Goal: Task Accomplishment & Management: Complete application form

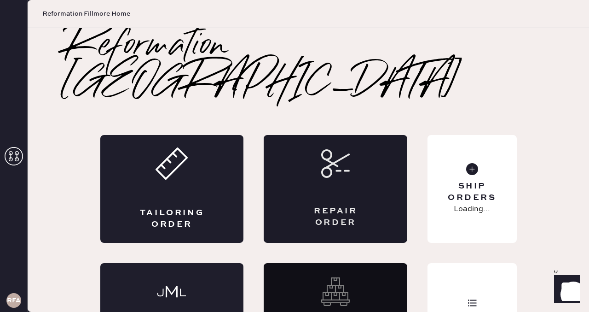
scroll to position [22, 0]
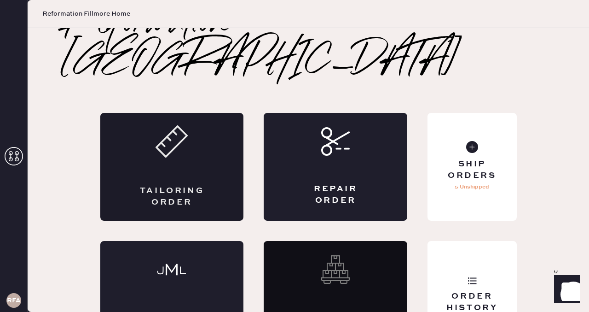
click at [187, 121] on div "Tailoring Order" at bounding box center [172, 167] width 144 height 108
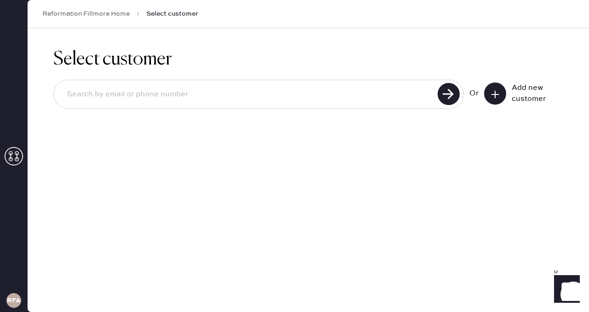
click at [181, 91] on input at bounding box center [247, 94] width 376 height 21
type input "[EMAIL_ADDRESS][DOMAIN_NAME]"
click at [445, 95] on use at bounding box center [449, 94] width 22 height 22
click at [448, 93] on use at bounding box center [449, 94] width 22 height 22
click at [448, 92] on use at bounding box center [449, 94] width 22 height 22
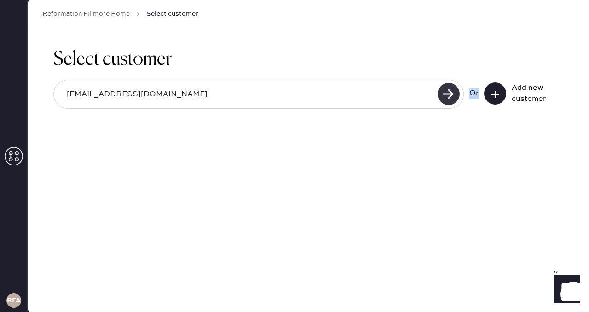
click at [448, 92] on use at bounding box center [449, 94] width 22 height 22
click at [501, 92] on button at bounding box center [495, 93] width 22 height 22
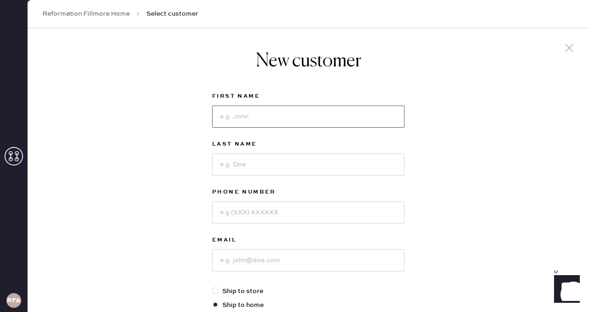
click at [290, 123] on input at bounding box center [308, 116] width 192 height 22
type input "[PERSON_NAME]"
click at [268, 166] on input at bounding box center [308, 164] width 192 height 22
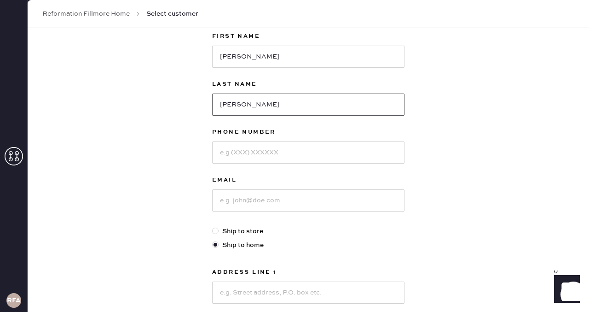
scroll to position [70, 0]
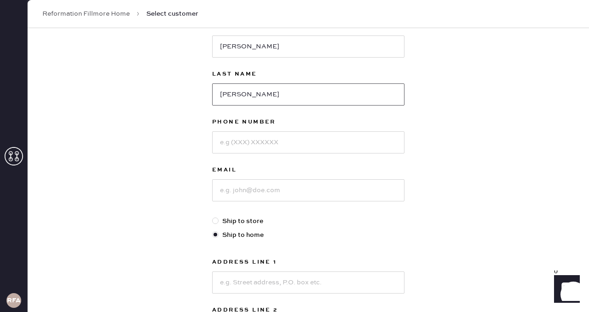
type input "[PERSON_NAME]"
click at [270, 143] on input at bounding box center [308, 142] width 192 height 22
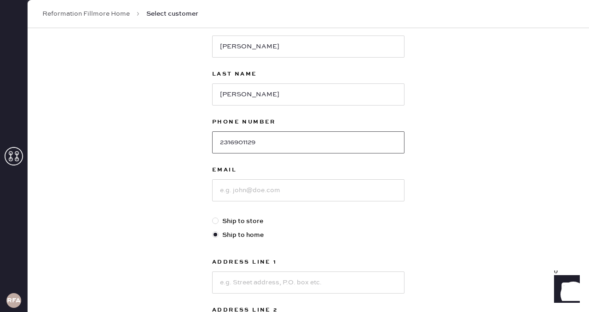
type input "2316901129"
click at [251, 188] on input at bounding box center [308, 190] width 192 height 22
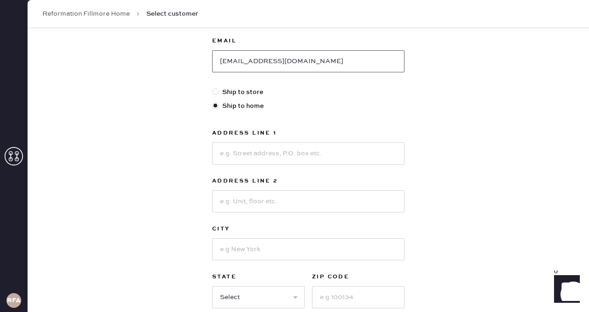
scroll to position [215, 0]
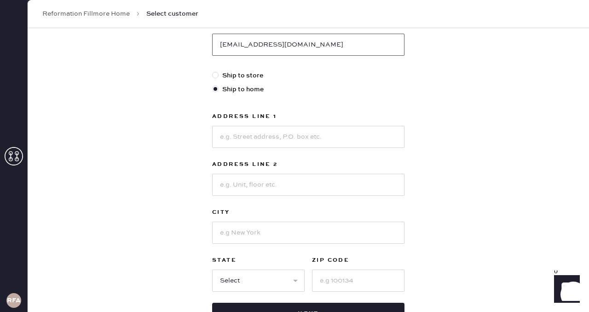
type input "[EMAIL_ADDRESS][DOMAIN_NAME]"
click at [254, 139] on input at bounding box center [308, 137] width 192 height 22
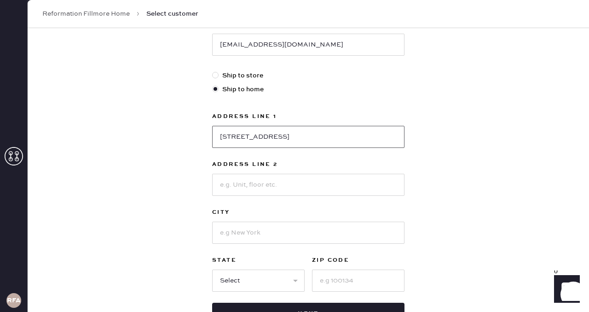
type input "[STREET_ADDRESS]"
click at [315, 180] on input at bounding box center [308, 185] width 192 height 22
type input "Apt 201"
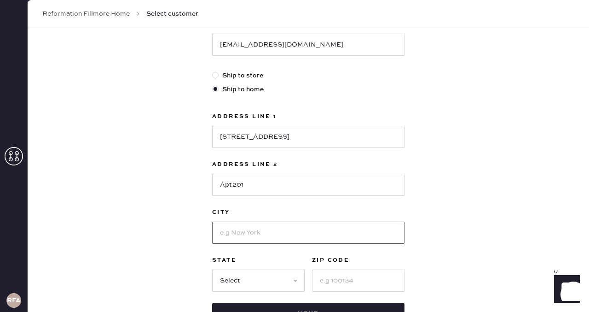
click at [239, 238] on input at bounding box center [308, 232] width 192 height 22
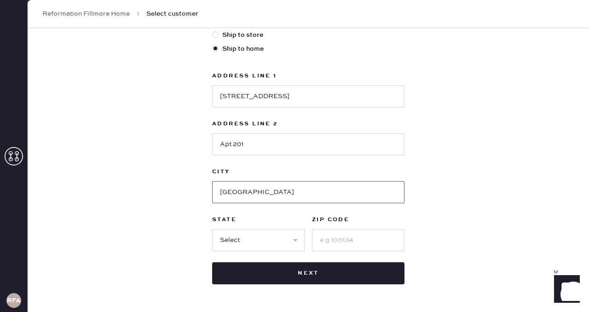
scroll to position [263, 0]
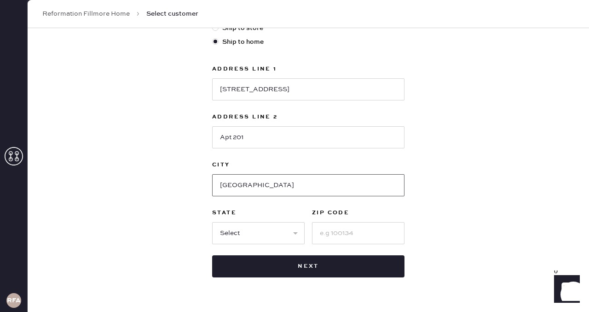
type input "[GEOGRAPHIC_DATA]"
click at [245, 229] on select "Select AK AL AR AZ CA CO CT [GEOGRAPHIC_DATA] DE FL [GEOGRAPHIC_DATA] HI [GEOGR…" at bounding box center [258, 233] width 93 height 22
select select "CA"
click at [212, 222] on select "Select AK AL AR AZ CA CO CT [GEOGRAPHIC_DATA] DE FL [GEOGRAPHIC_DATA] HI [GEOGR…" at bounding box center [258, 233] width 93 height 22
click at [349, 228] on input at bounding box center [358, 233] width 93 height 22
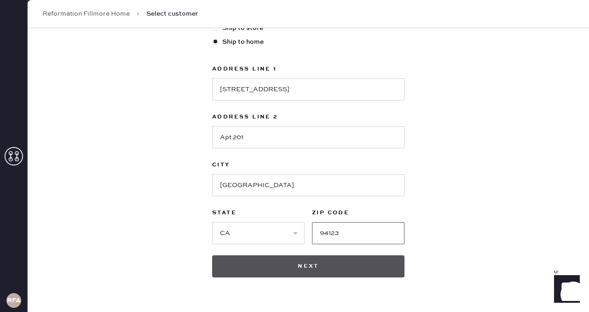
type input "94123"
click at [365, 265] on button "Next" at bounding box center [308, 266] width 192 height 22
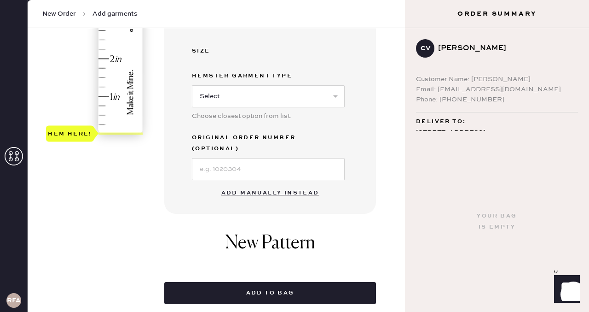
scroll to position [266, 0]
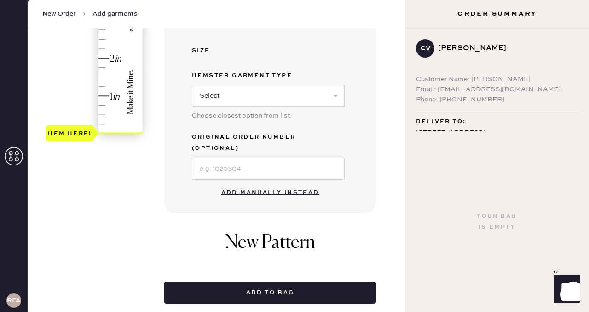
click at [279, 183] on button "Add manually instead" at bounding box center [270, 192] width 109 height 18
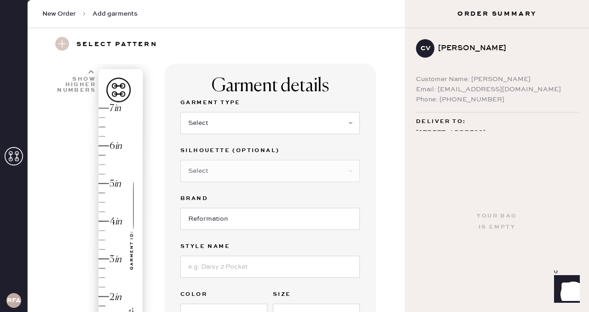
scroll to position [12, 0]
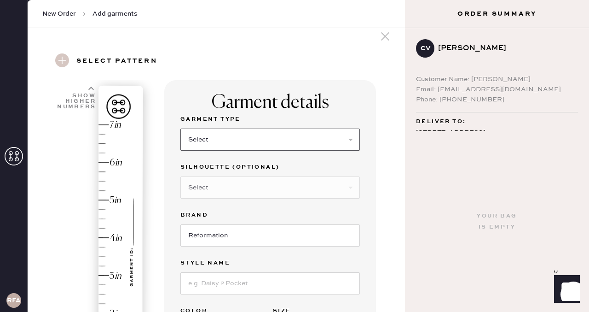
click at [300, 134] on select "Select Basic Skirt Jeans Leggings Pants Shorts Basic Sleeved Dress Basic Sleeve…" at bounding box center [270, 139] width 180 height 22
select select "2"
click at [180, 128] on select "Select Basic Skirt Jeans Leggings Pants Shorts Basic Sleeved Dress Basic Sleeve…" at bounding box center [270, 139] width 180 height 22
click at [247, 183] on select "Select Shorts Cropped Flare Boot Cut Straight Skinny Other" at bounding box center [270, 187] width 180 height 22
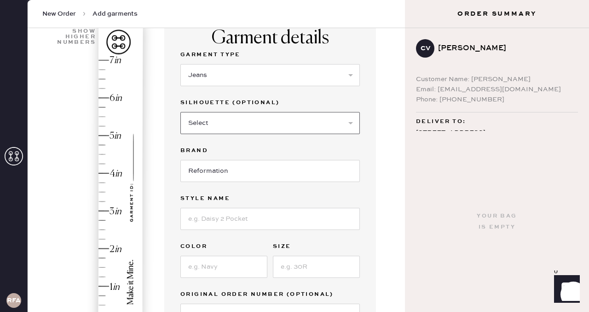
scroll to position [85, 0]
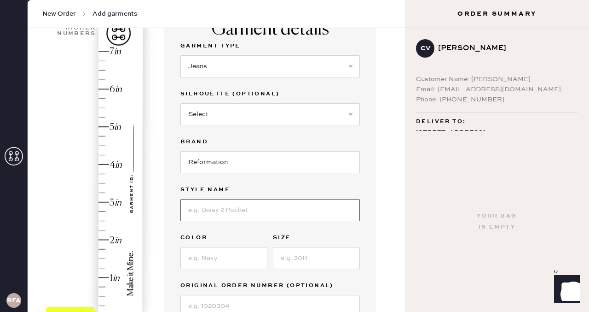
click at [270, 215] on input at bounding box center [270, 210] width 180 height 22
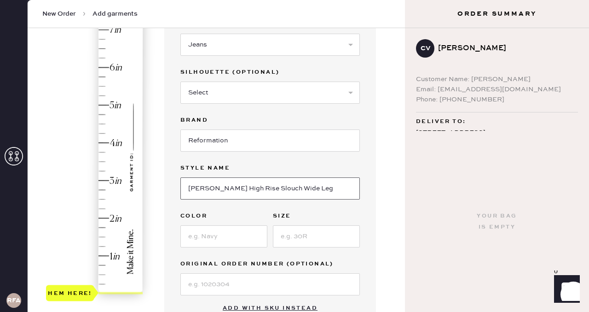
type input "[PERSON_NAME] High Rise Slouch Wide Leg"
click at [227, 239] on input at bounding box center [223, 236] width 87 height 22
type input "Chesapeake Studded"
click at [315, 240] on input at bounding box center [316, 236] width 87 height 22
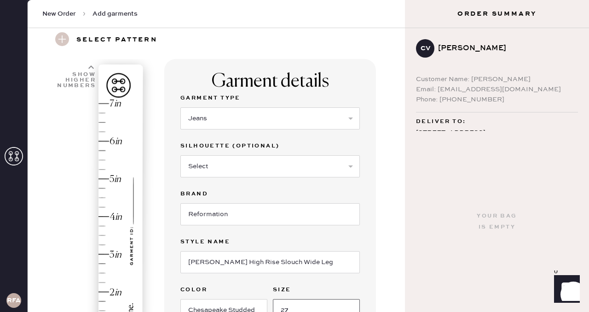
scroll to position [32, 0]
type input "27"
type input "5.25"
click at [99, 169] on div "Hem here!" at bounding box center [95, 236] width 98 height 272
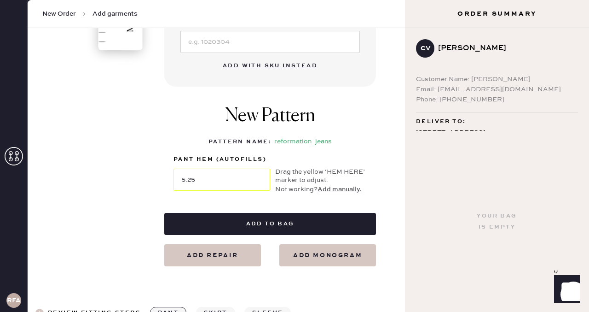
scroll to position [349, 0]
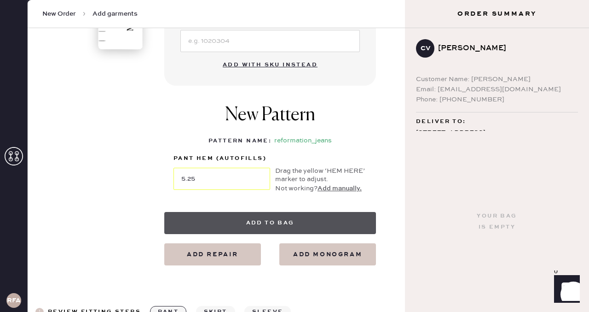
click at [221, 216] on button "Add to bag" at bounding box center [270, 223] width 212 height 22
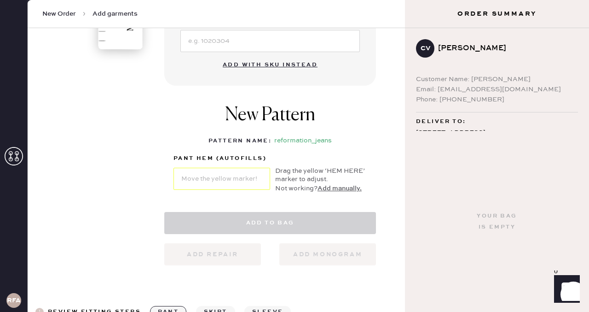
select select "2"
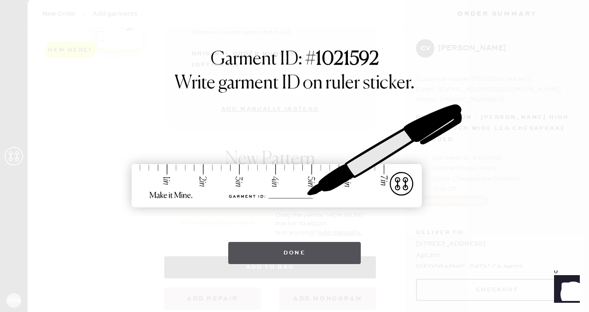
click at [284, 253] on button "Done" at bounding box center [294, 253] width 133 height 22
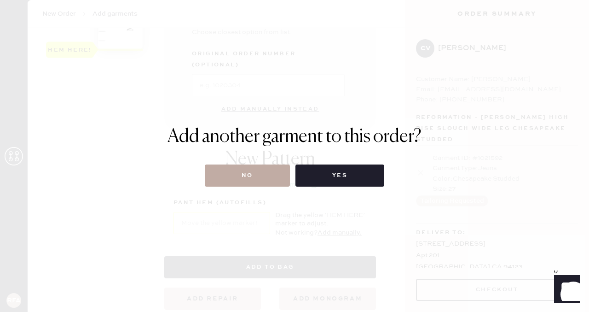
click at [262, 166] on button "No" at bounding box center [247, 175] width 85 height 22
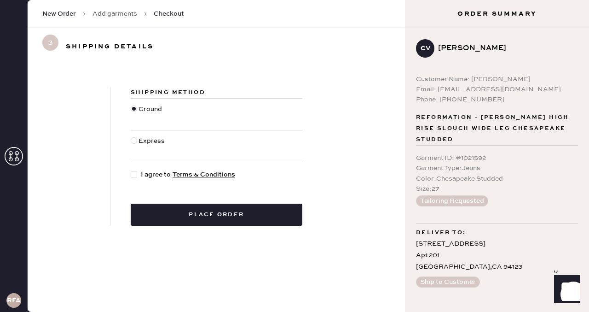
click at [133, 173] on div at bounding box center [134, 174] width 6 height 6
click at [131, 170] on input "I agree to Terms & Conditions" at bounding box center [131, 169] width 0 height 0
checkbox input "true"
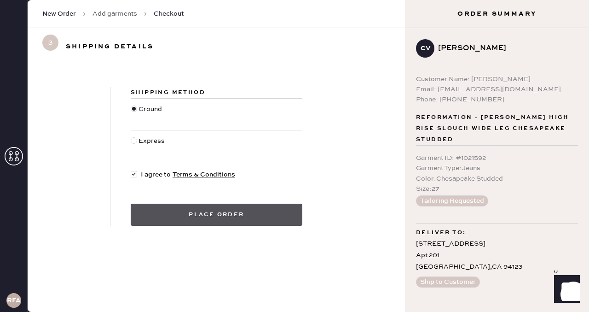
click at [262, 221] on button "Place order" at bounding box center [217, 214] width 172 height 22
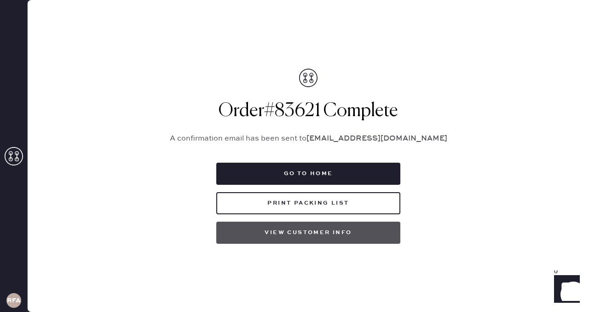
click at [321, 232] on button "View customer info" at bounding box center [308, 232] width 184 height 22
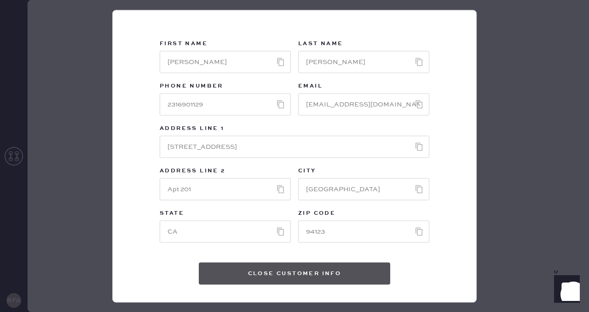
click at [303, 273] on button "Close Customer Info" at bounding box center [295, 273] width 192 height 22
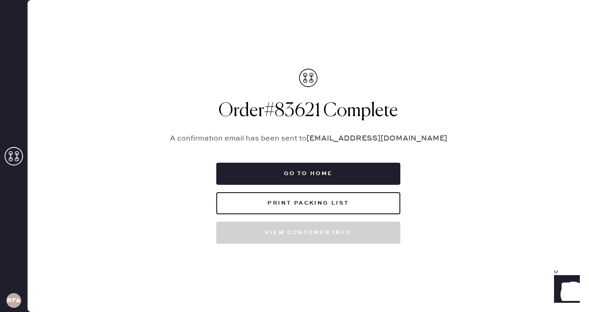
click at [11, 157] on icon at bounding box center [14, 156] width 18 height 18
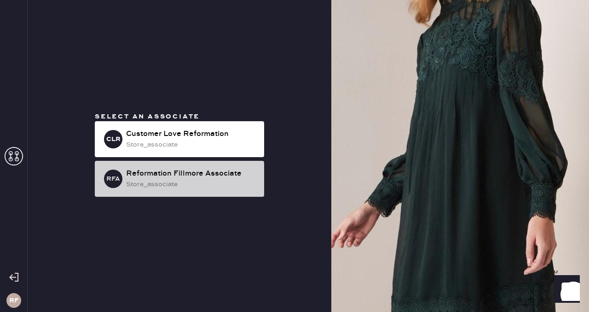
click at [155, 182] on div "store_associate" at bounding box center [191, 184] width 131 height 10
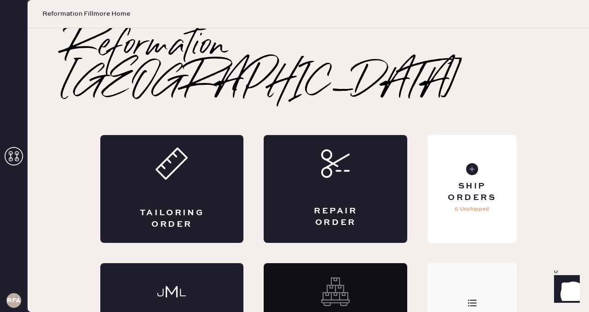
click at [467, 263] on div "Order History" at bounding box center [472, 317] width 89 height 108
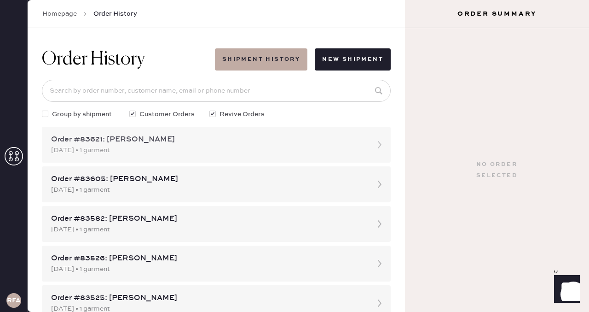
click at [185, 144] on div "Order #83621: [PERSON_NAME]" at bounding box center [208, 139] width 314 height 11
